Goal: Task Accomplishment & Management: Use online tool/utility

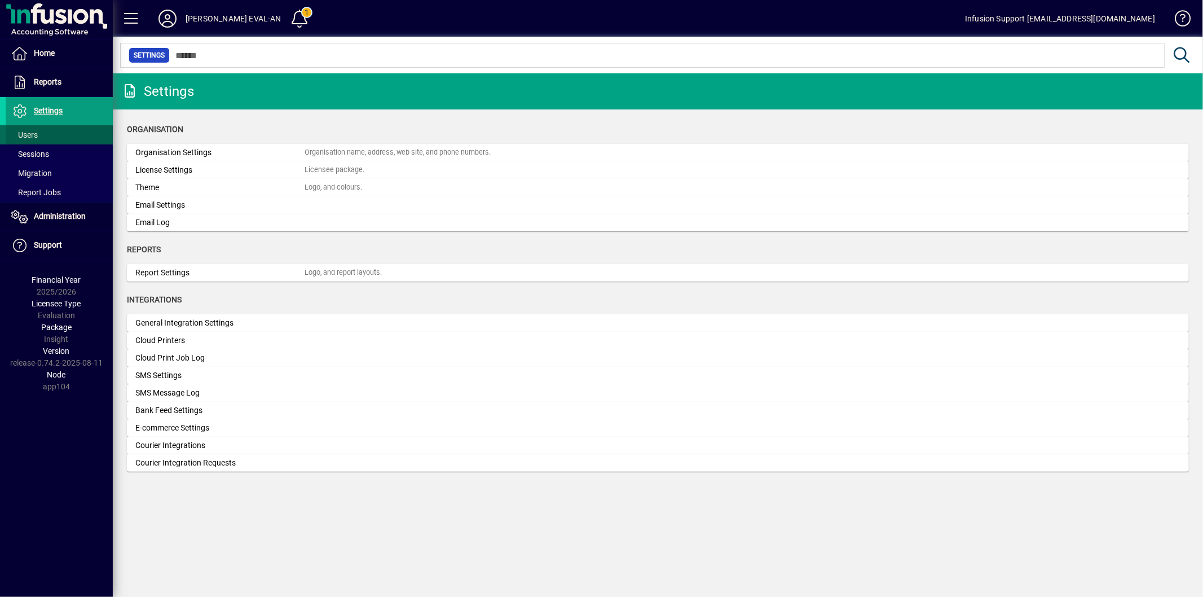
click at [29, 127] on span at bounding box center [59, 134] width 107 height 27
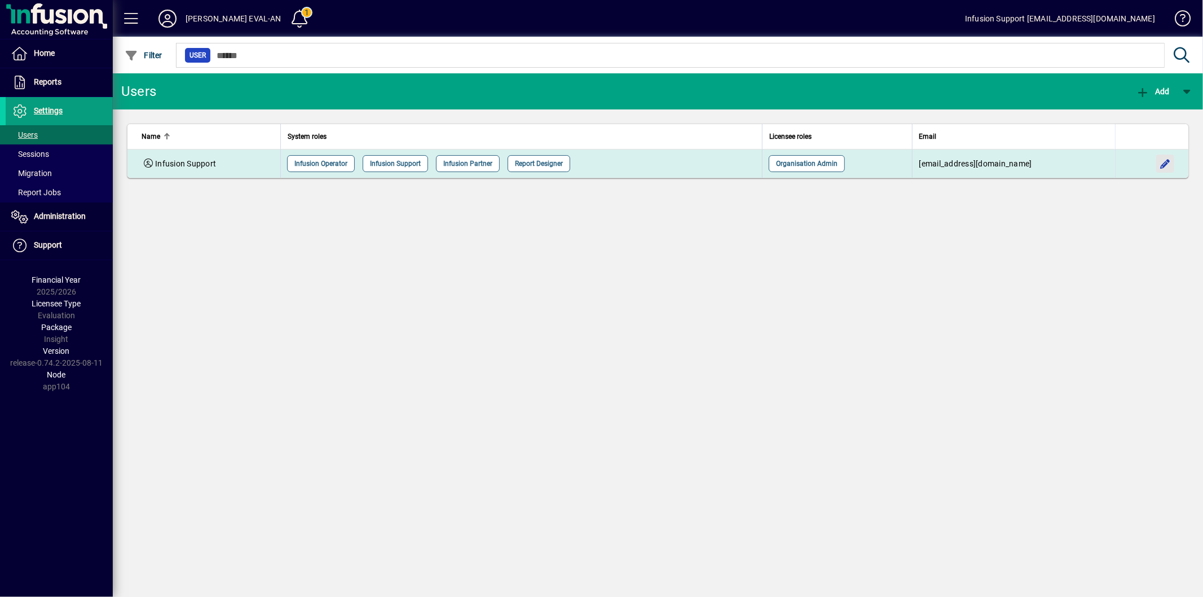
click at [1163, 165] on span "button" at bounding box center [1164, 163] width 27 height 27
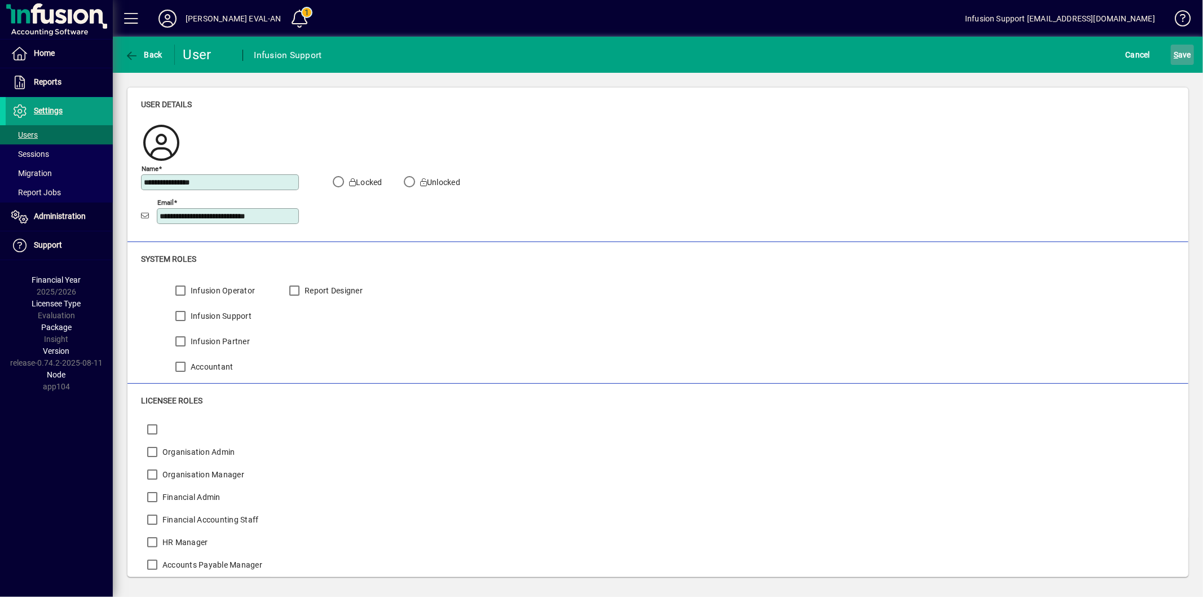
click at [1181, 47] on span "S ave" at bounding box center [1181, 55] width 17 height 18
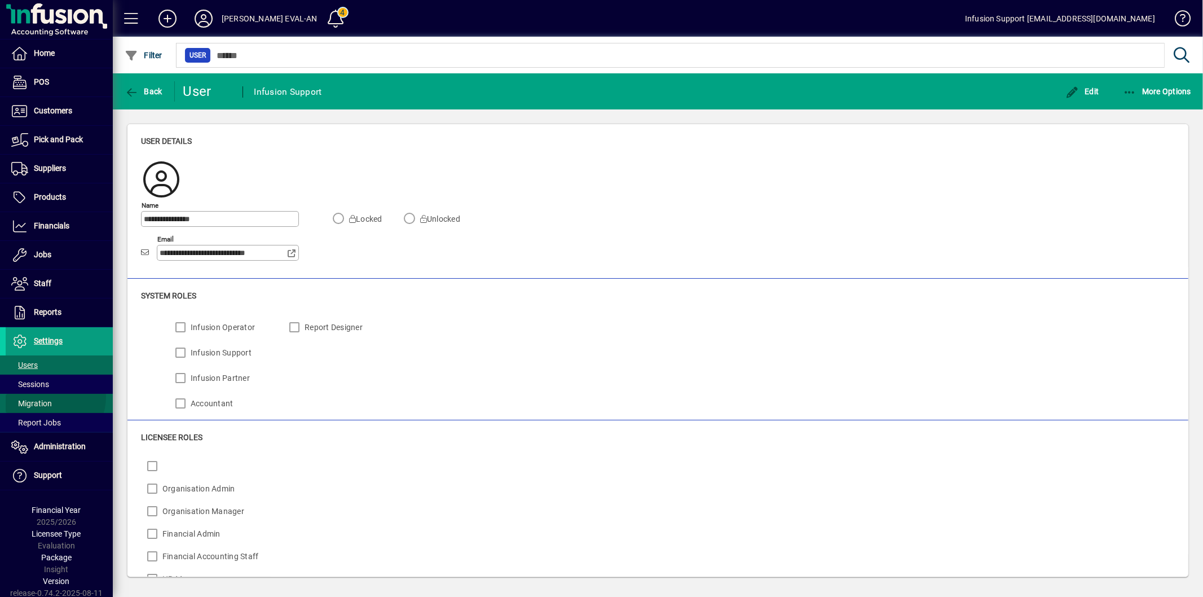
click at [48, 398] on link "Migration" at bounding box center [59, 403] width 107 height 19
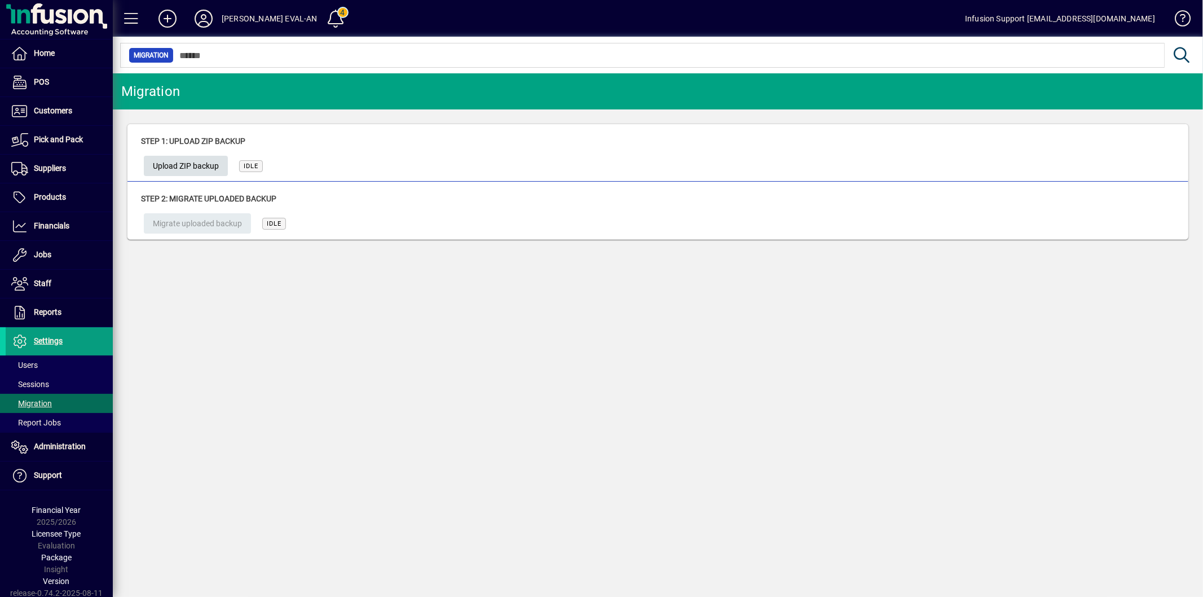
click at [203, 170] on span "Upload ZIP backup" at bounding box center [186, 166] width 66 height 19
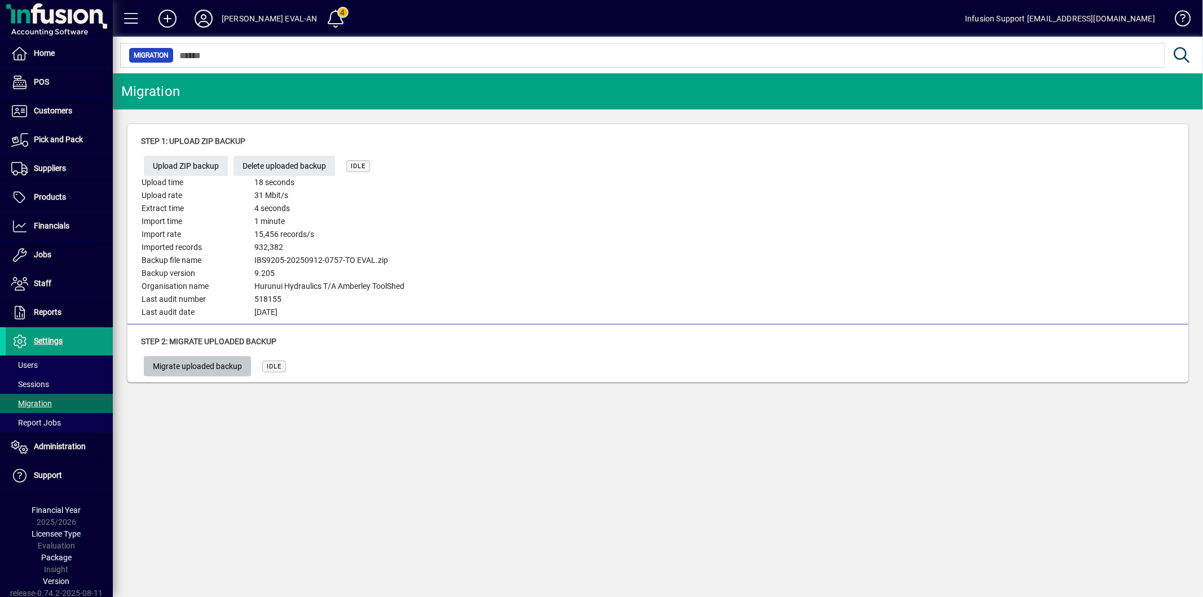
click at [205, 356] on button "Migrate uploaded backup" at bounding box center [197, 366] width 107 height 20
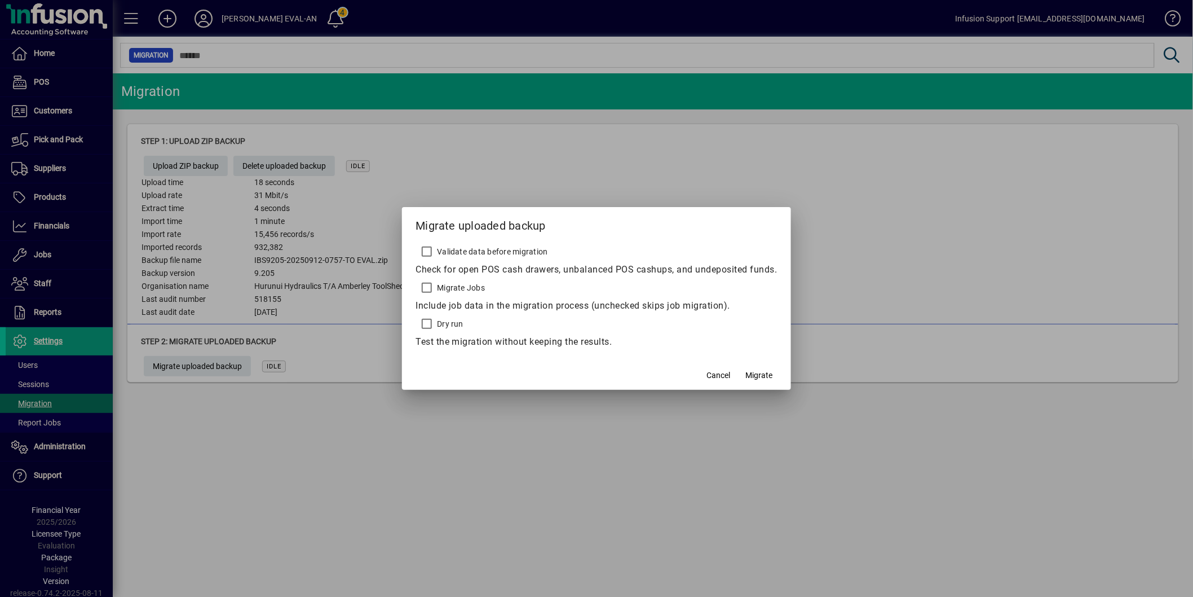
click at [469, 280] on div "Migrate Jobs" at bounding box center [450, 287] width 69 height 23
click at [460, 284] on label "Migrate Jobs" at bounding box center [460, 287] width 50 height 11
click at [776, 367] on span "button" at bounding box center [760, 374] width 36 height 27
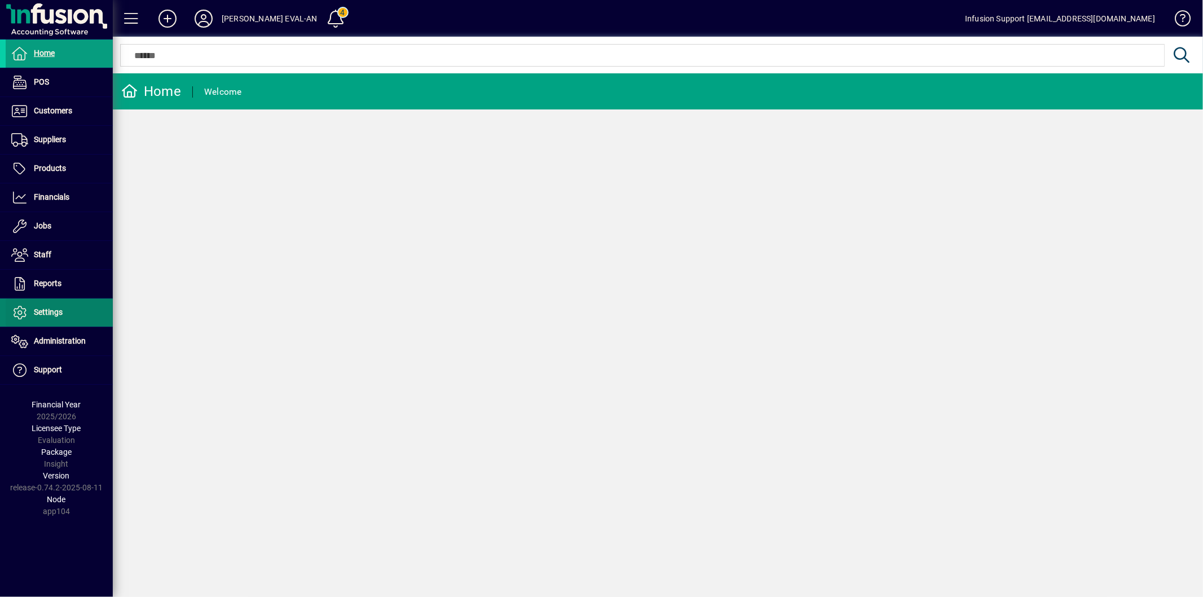
click at [43, 313] on span "Settings" at bounding box center [48, 311] width 29 height 9
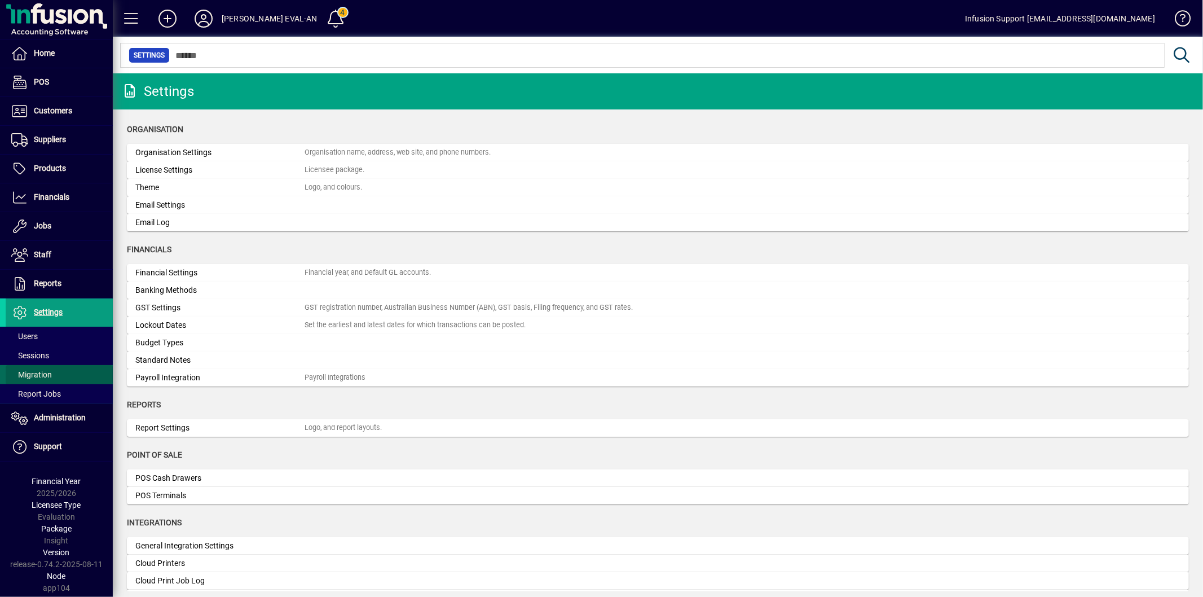
click at [44, 369] on span "Migration" at bounding box center [29, 375] width 46 height 12
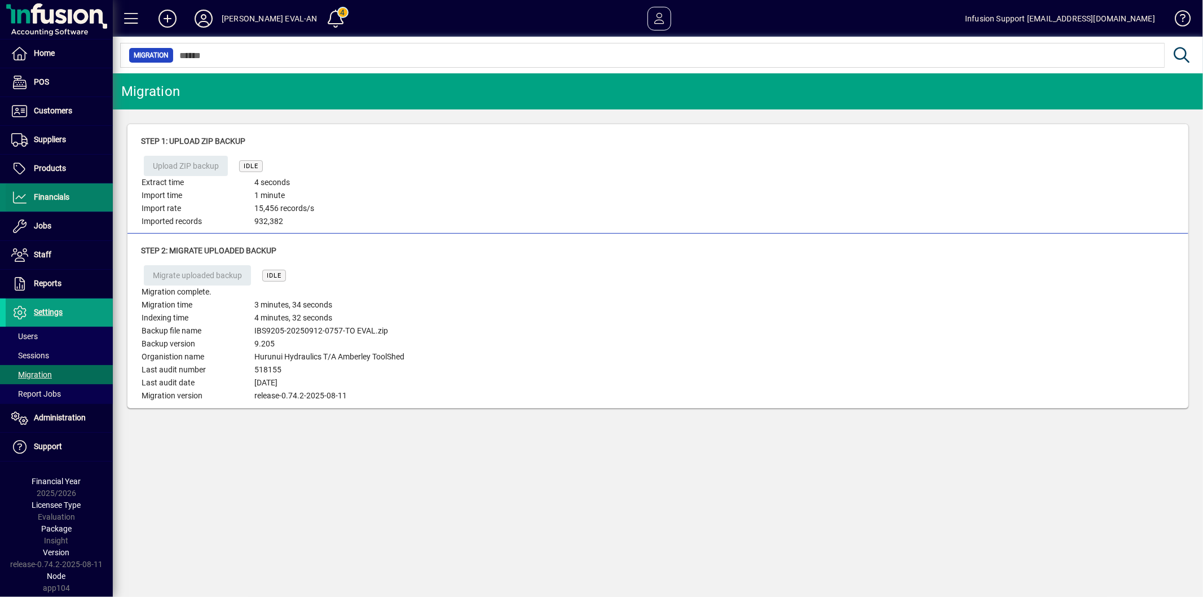
click at [58, 192] on span "Financials" at bounding box center [38, 198] width 64 height 14
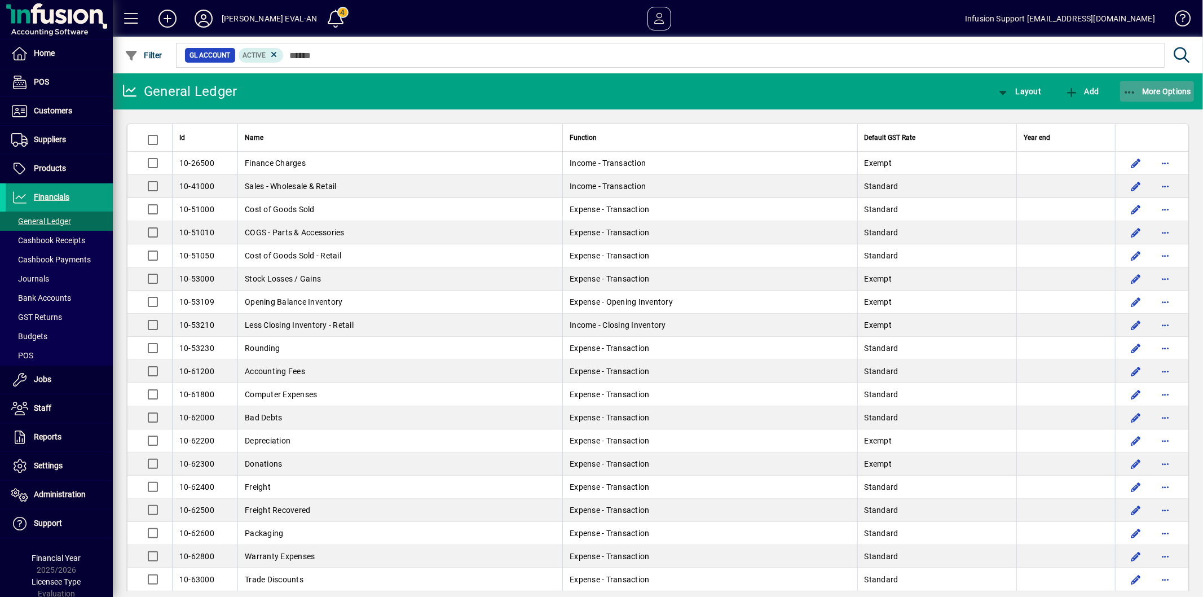
click at [1169, 92] on span "More Options" at bounding box center [1157, 91] width 69 height 9
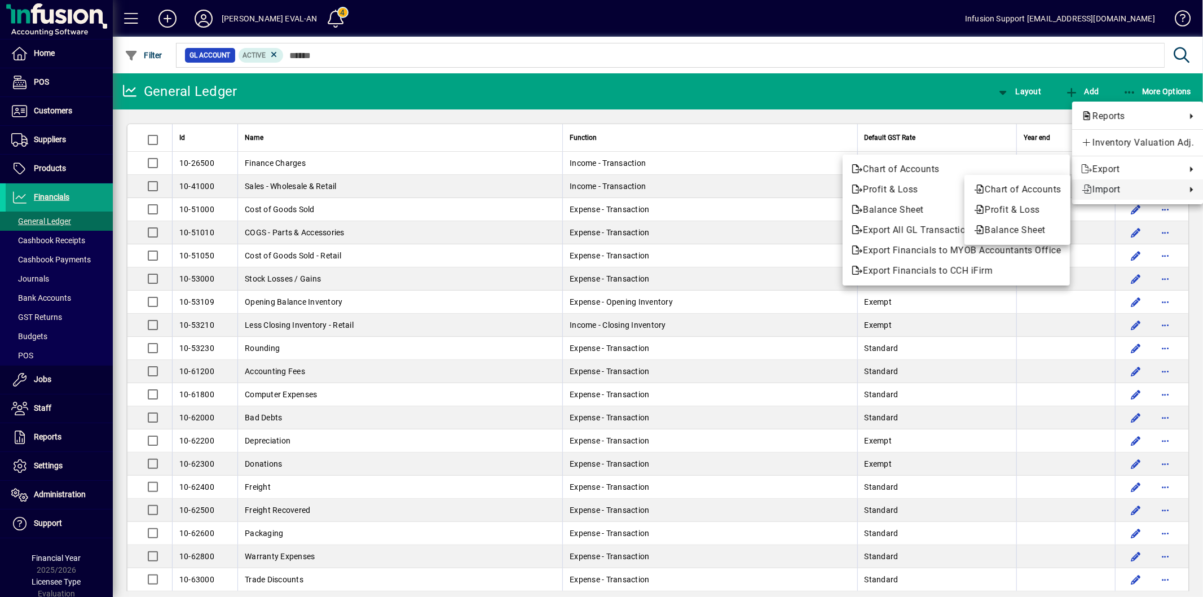
click at [1102, 188] on span "Import" at bounding box center [1130, 190] width 99 height 14
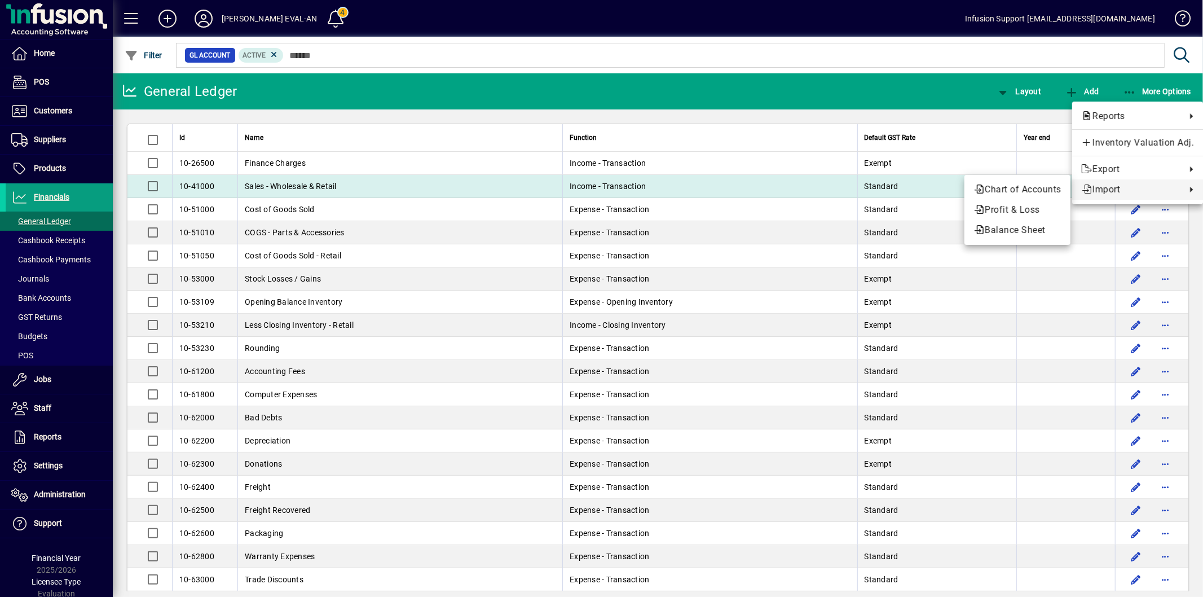
click at [1006, 190] on span "Chart of Accounts" at bounding box center [1017, 190] width 88 height 14
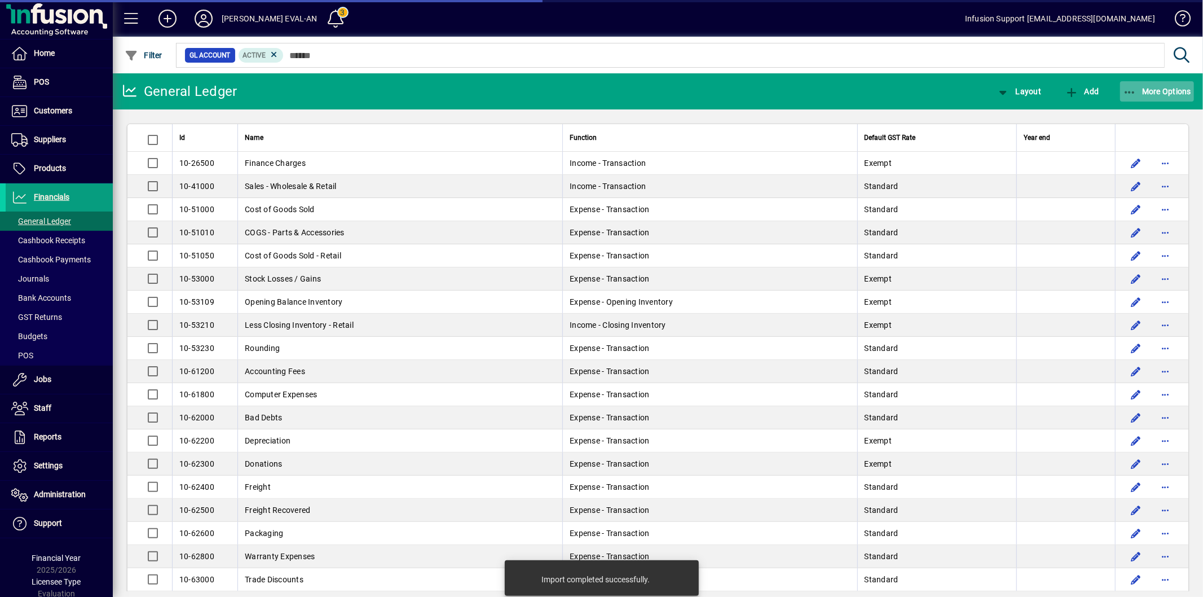
click at [1149, 99] on span "button" at bounding box center [1157, 91] width 74 height 27
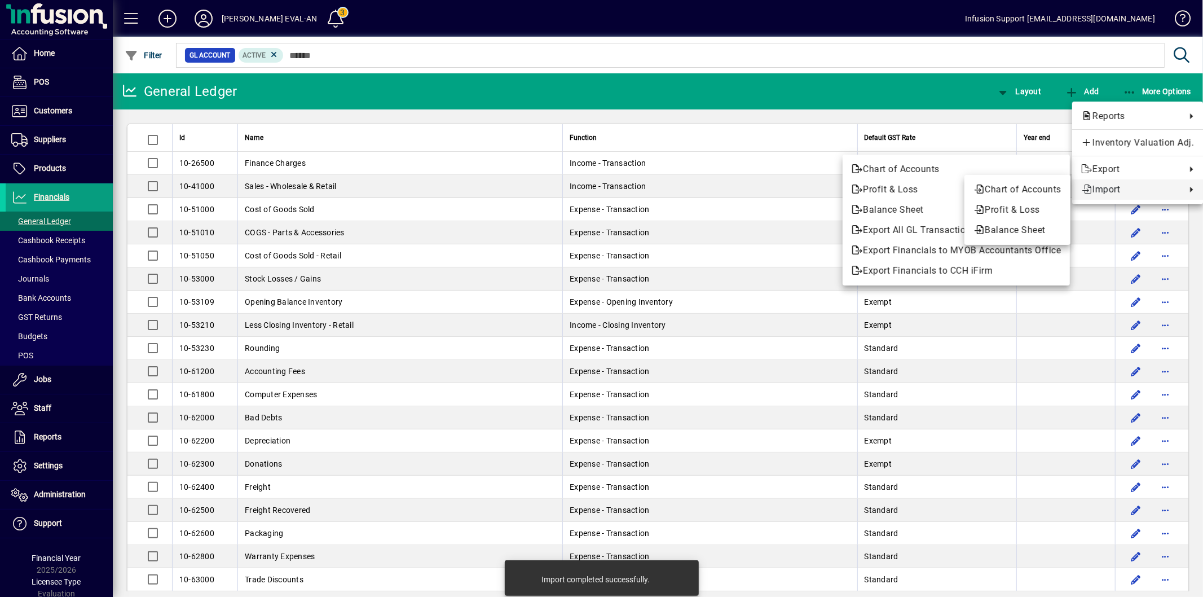
click at [1111, 187] on span "Import" at bounding box center [1130, 190] width 99 height 14
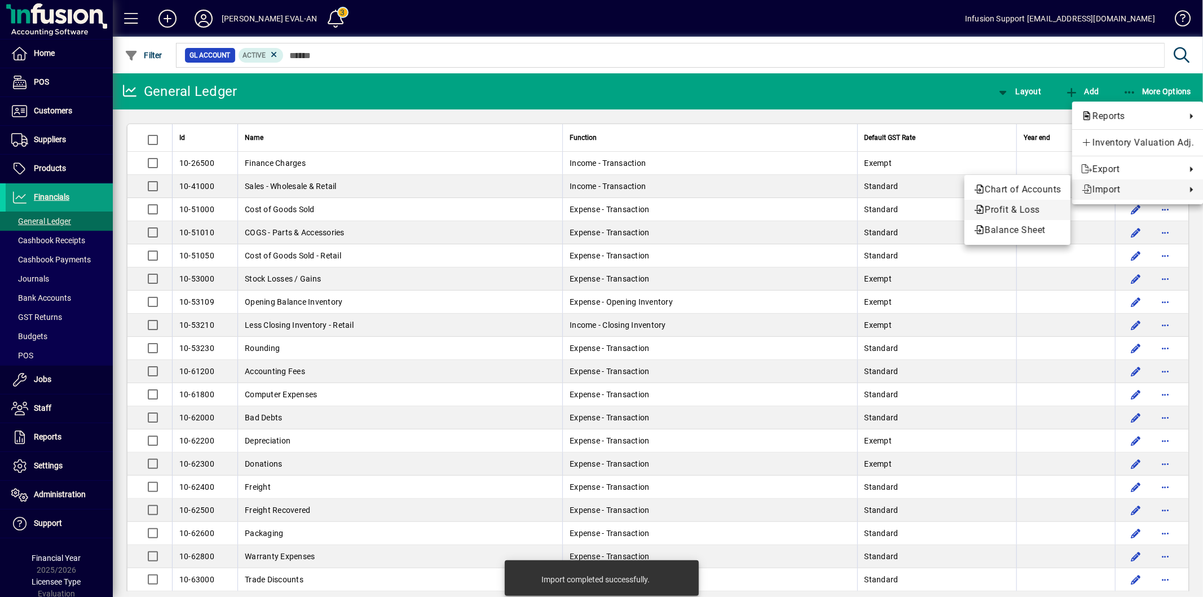
click at [1026, 211] on span "Profit & Loss" at bounding box center [1017, 210] width 88 height 14
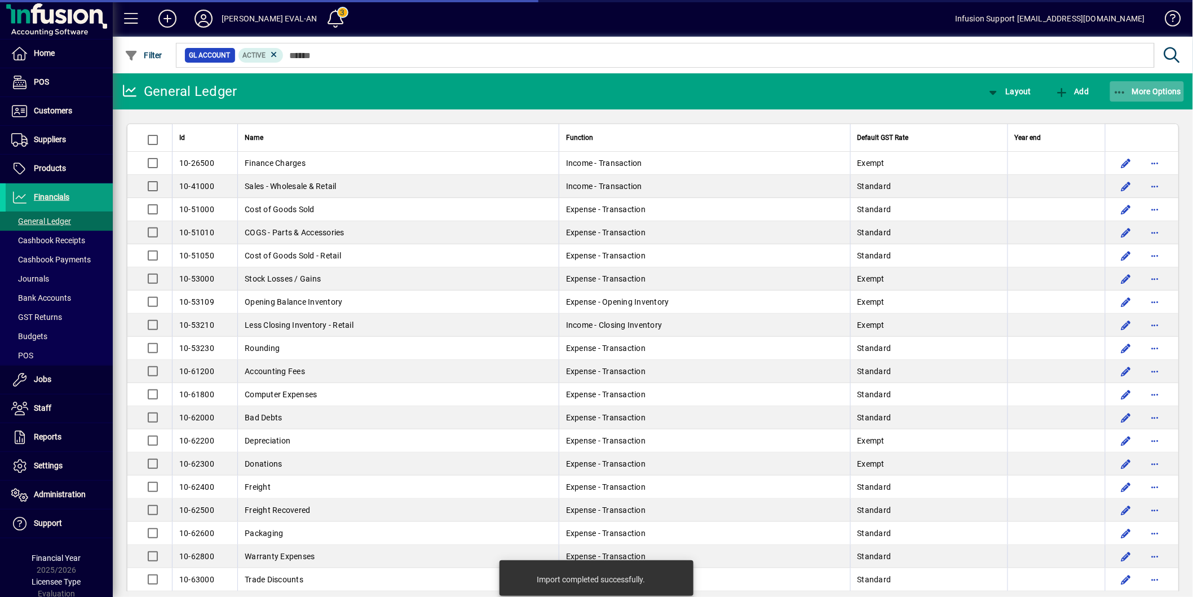
click at [1143, 90] on span "More Options" at bounding box center [1147, 91] width 69 height 9
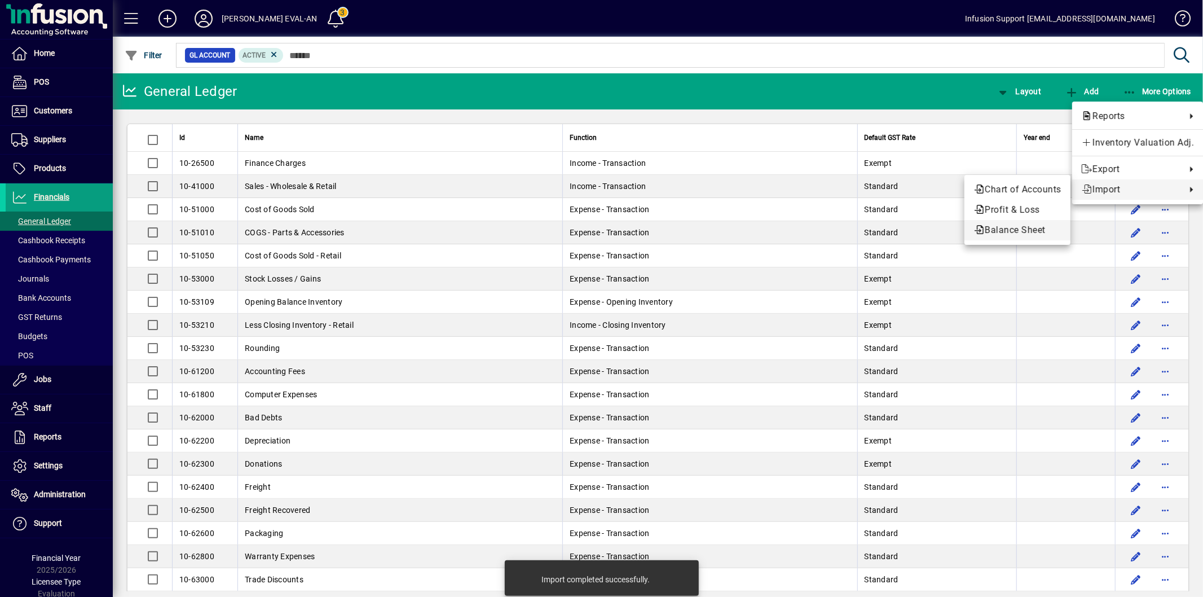
click at [1018, 227] on span "Balance Sheet" at bounding box center [1017, 230] width 88 height 14
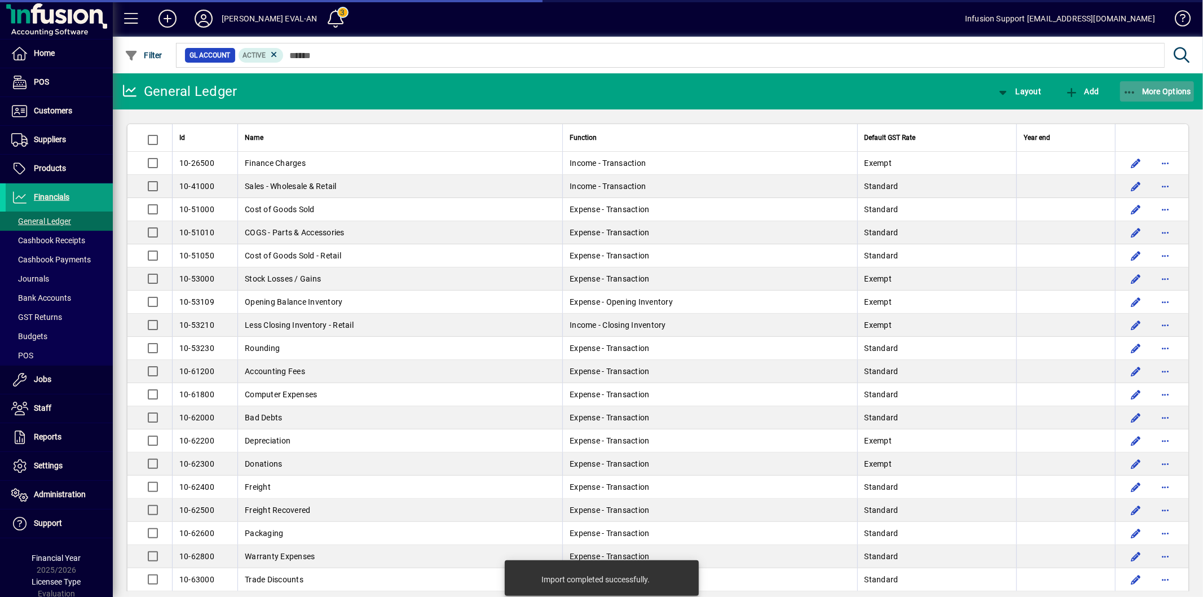
click at [1137, 92] on span "More Options" at bounding box center [1157, 91] width 69 height 9
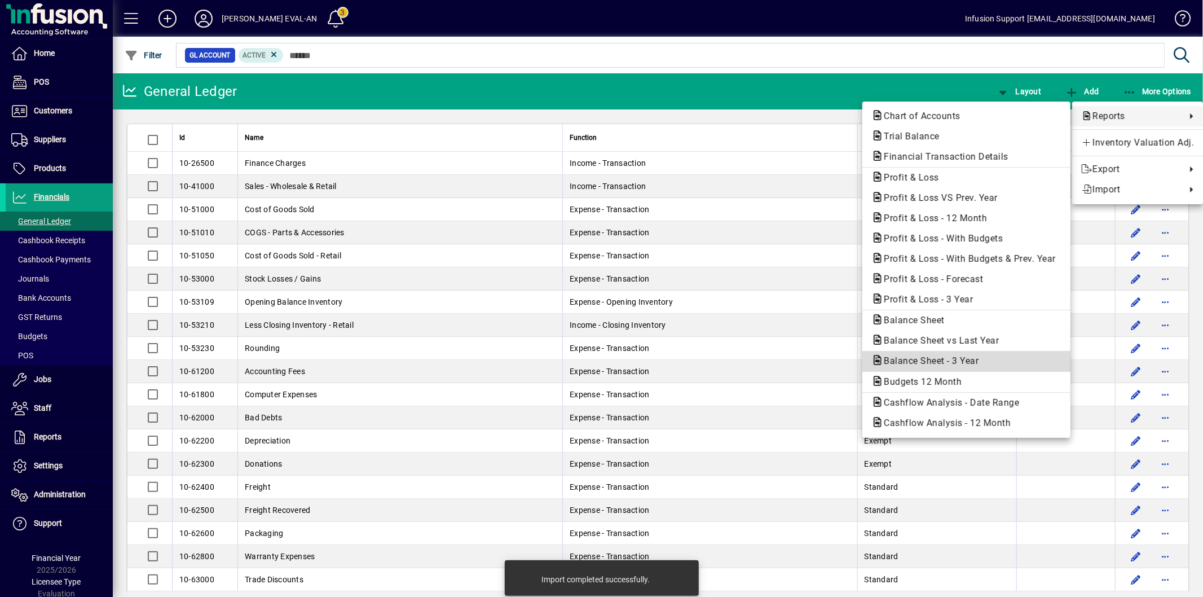
click at [936, 355] on span "Balance Sheet - 3 Year" at bounding box center [927, 360] width 113 height 11
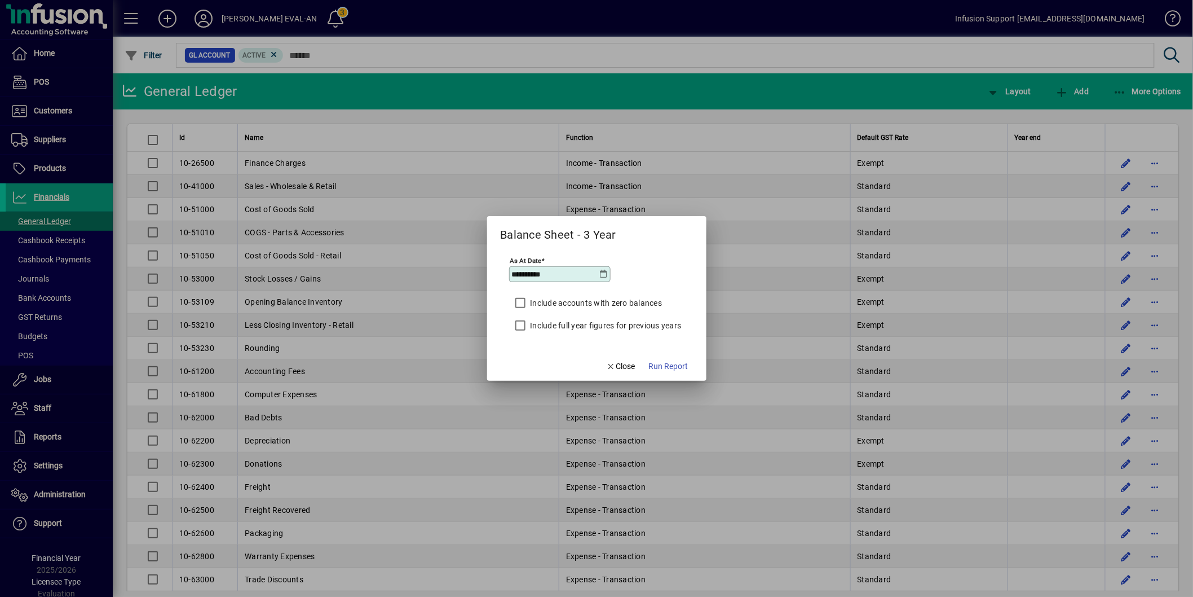
click at [574, 324] on label "Include full year figures for previous years" at bounding box center [604, 325] width 153 height 11
click at [674, 374] on span "button" at bounding box center [669, 365] width 48 height 27
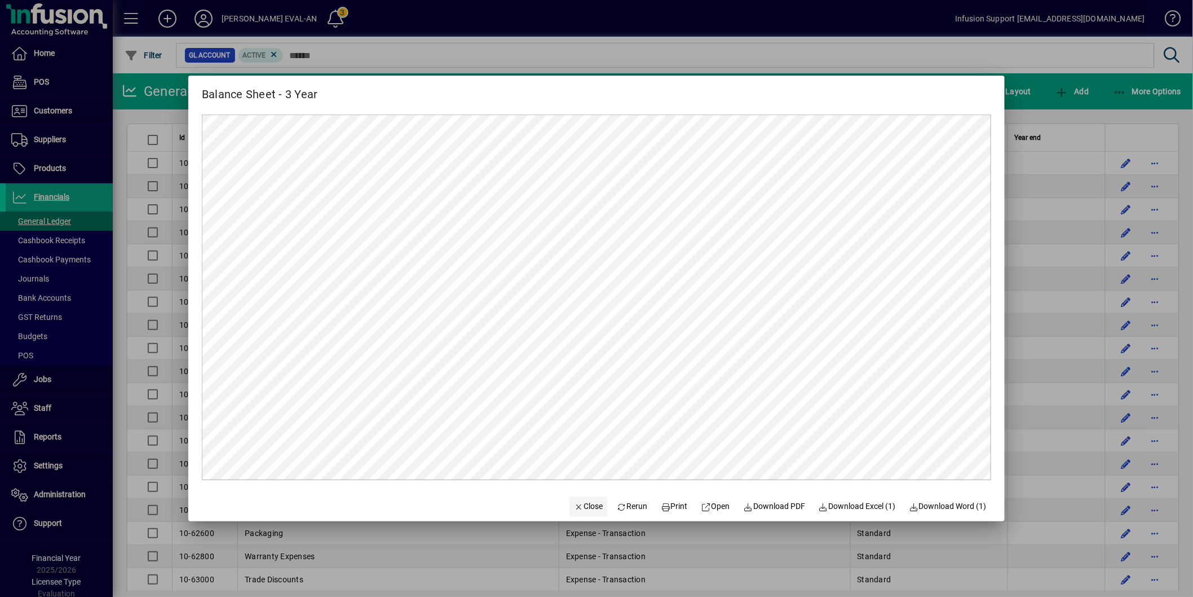
click at [575, 510] on span "Close" at bounding box center [588, 506] width 29 height 12
